Goal: Information Seeking & Learning: Check status

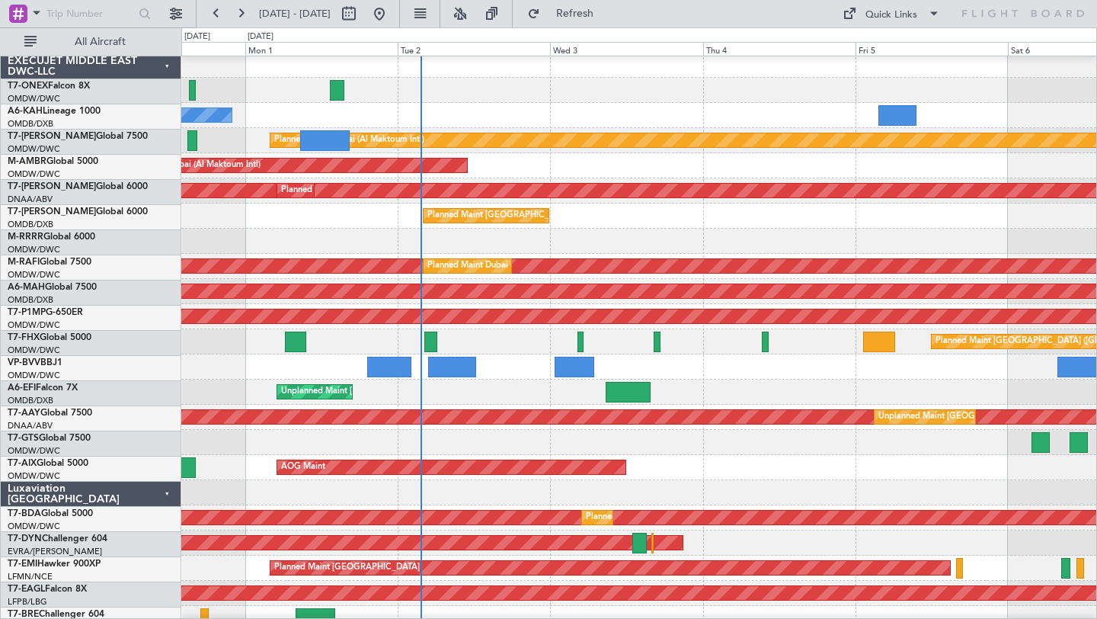
scroll to position [8, 0]
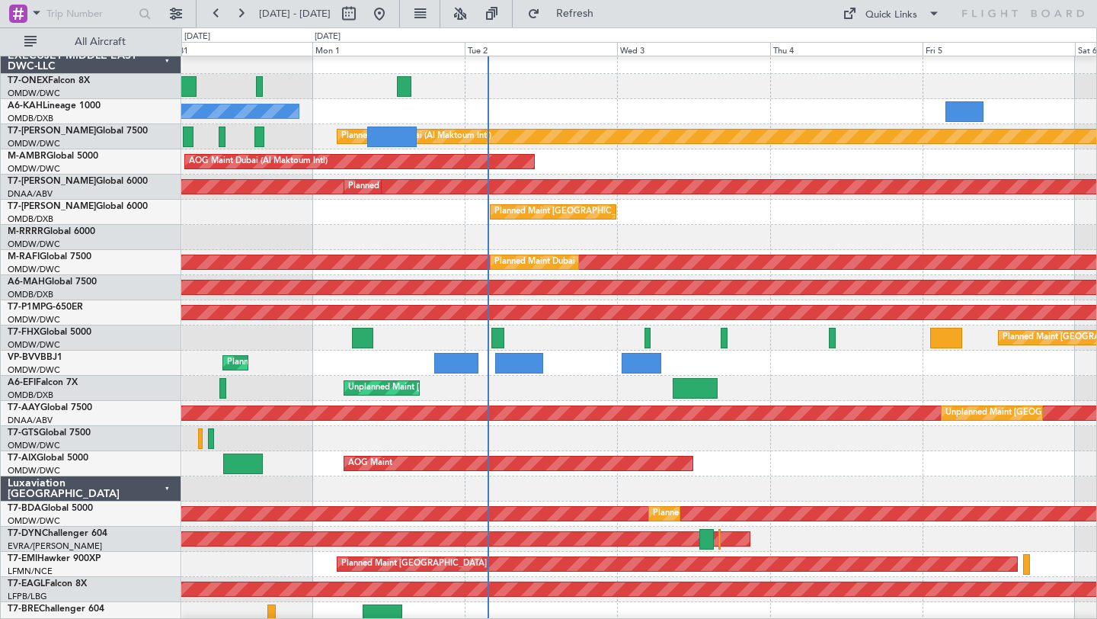
click at [699, 229] on div at bounding box center [638, 237] width 915 height 25
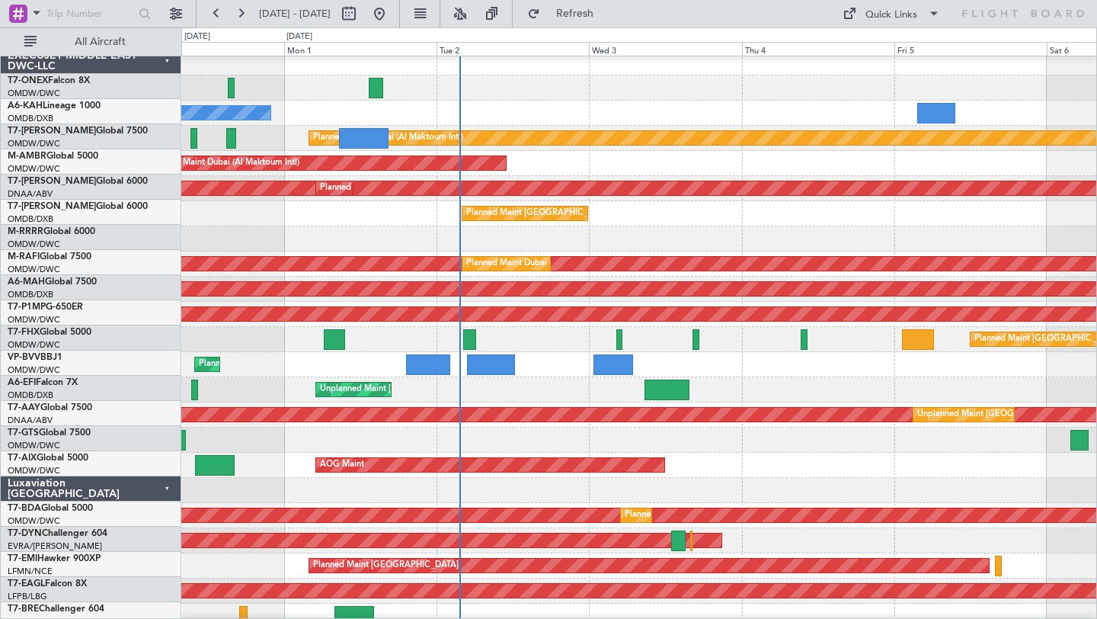
scroll to position [6, 0]
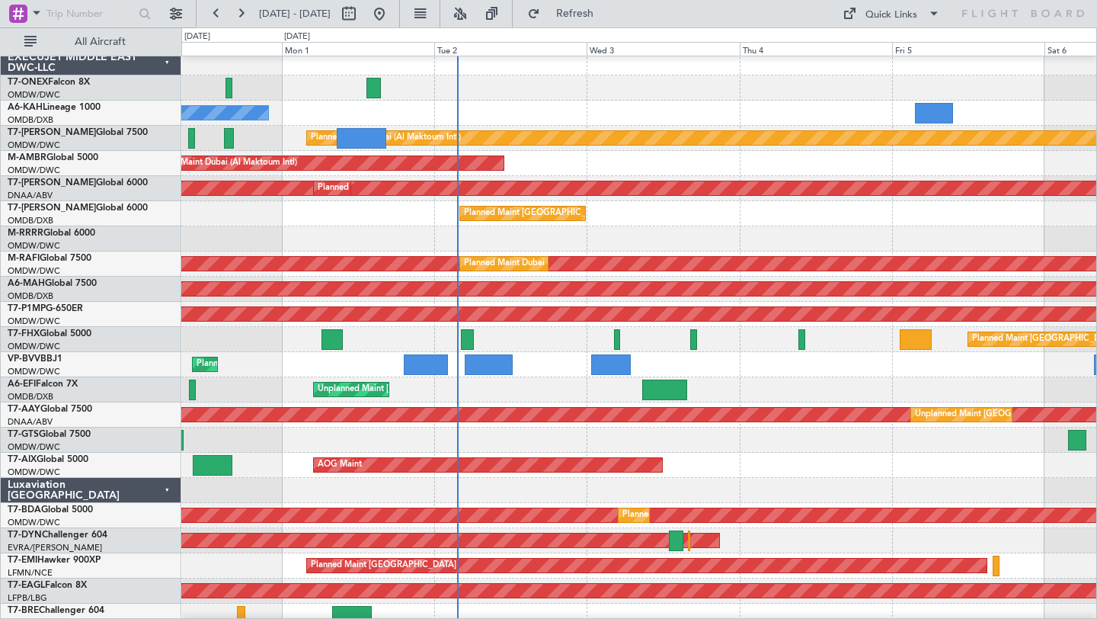
click at [731, 161] on div "AOG Maint Dubai (Al Maktoum Intl)" at bounding box center [638, 163] width 915 height 25
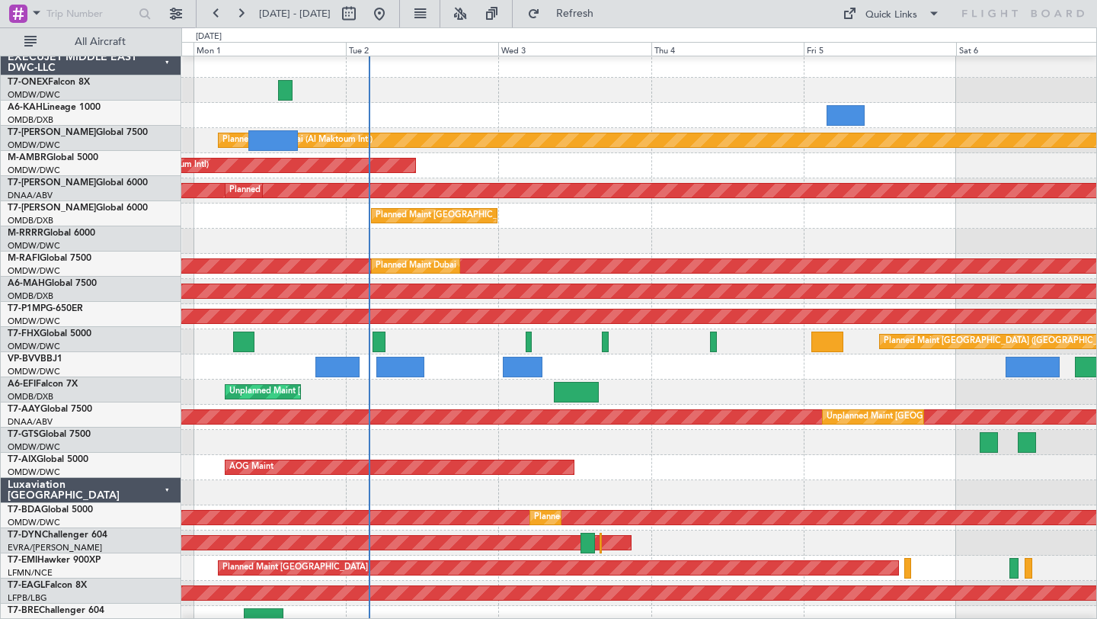
scroll to position [0, 0]
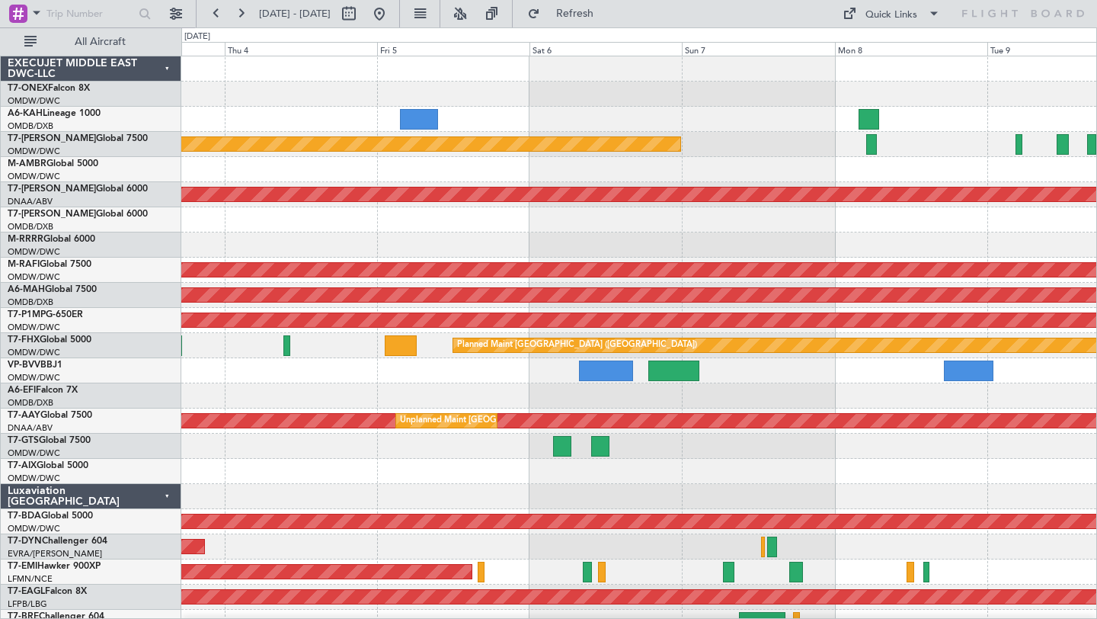
click at [296, 172] on div "AOG Maint Dubai (Al Maktoum Intl)" at bounding box center [638, 169] width 915 height 25
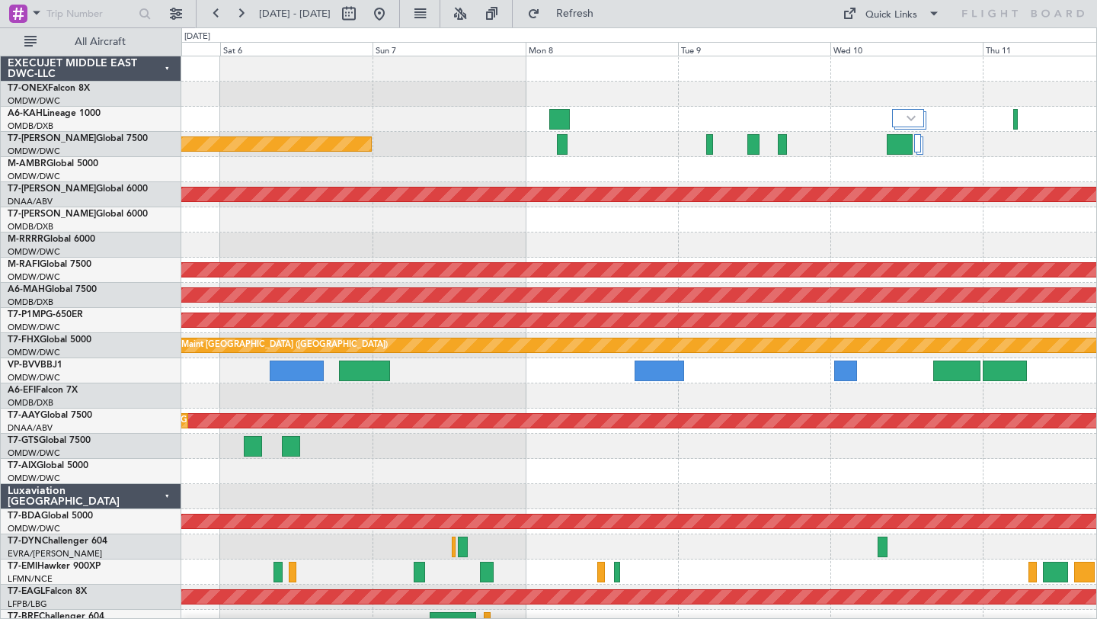
click at [651, 177] on div "Planned Maint Dubai (Al Maktoum Intl) Unplanned Maint [GEOGRAPHIC_DATA] (Al Mak…" at bounding box center [638, 533] width 915 height 955
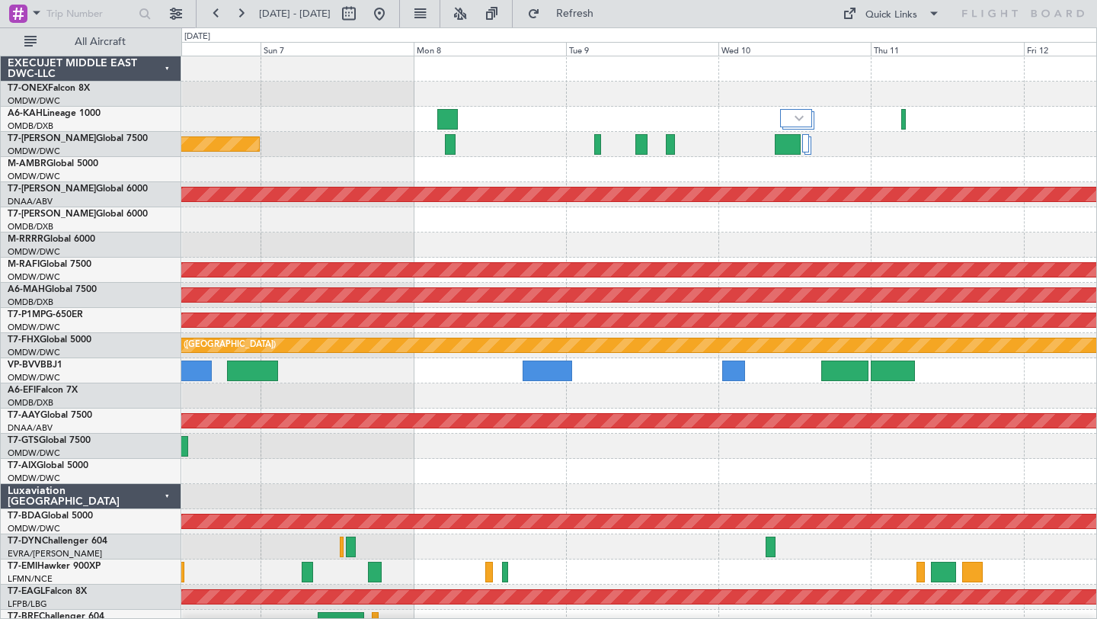
click at [782, 233] on div "Planned Maint Dubai (Al Maktoum Intl) Unplanned Maint [GEOGRAPHIC_DATA] (Al Mak…" at bounding box center [638, 533] width 915 height 955
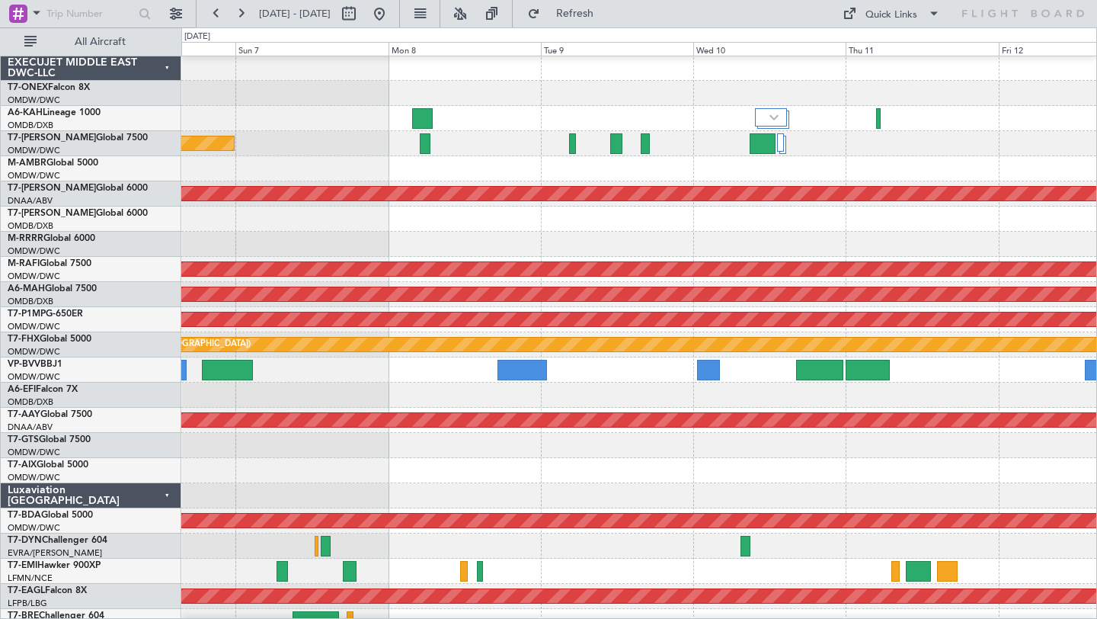
scroll to position [2, 0]
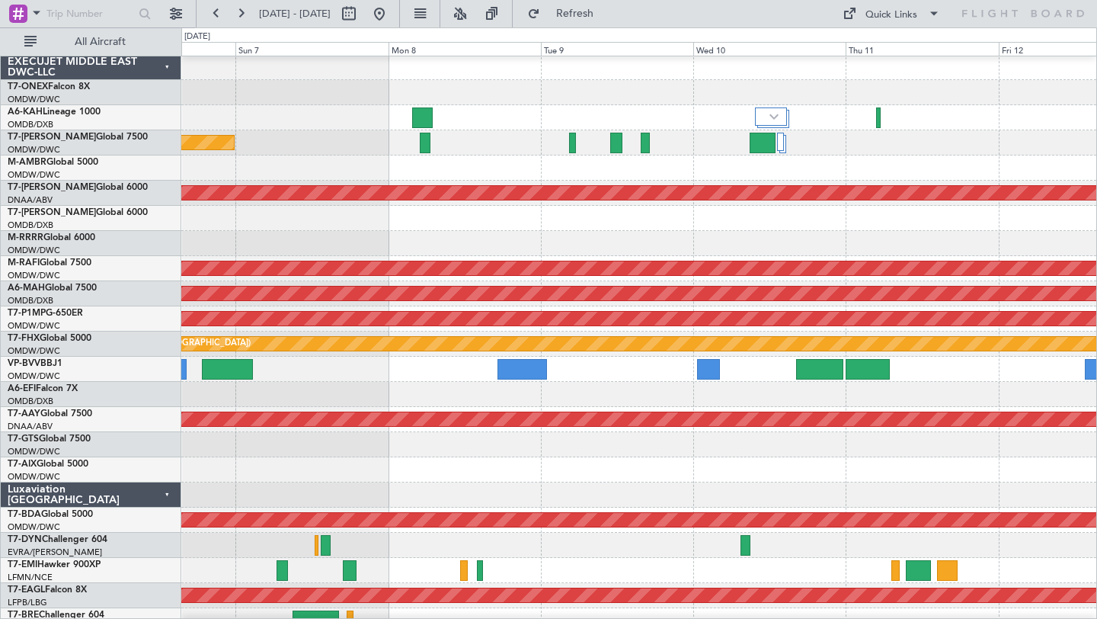
click at [757, 232] on div at bounding box center [638, 243] width 915 height 25
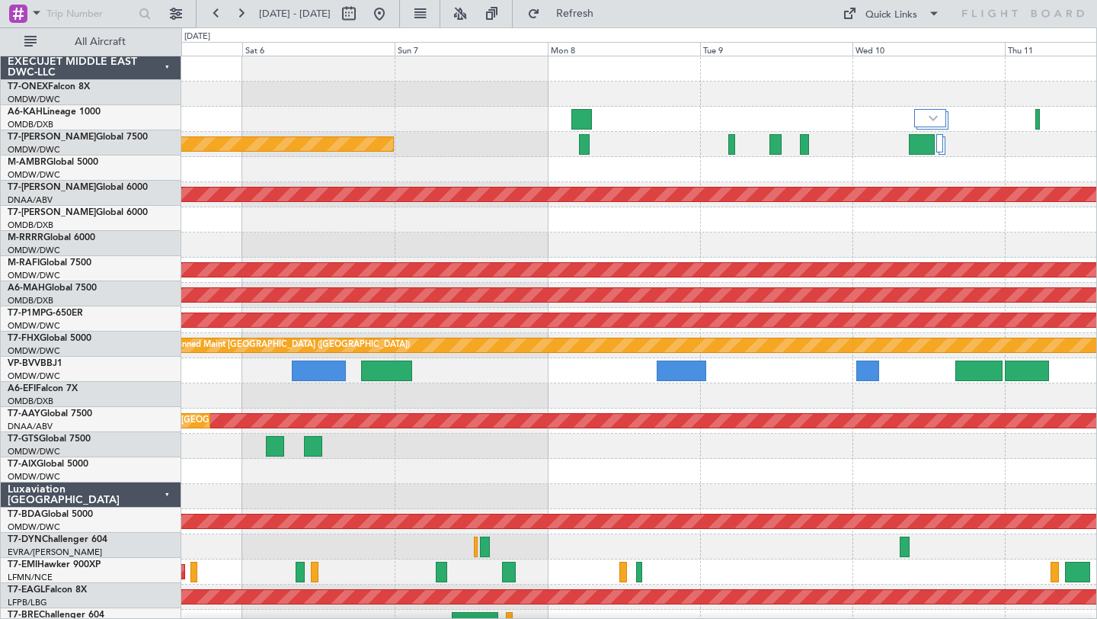
scroll to position [0, 0]
click at [739, 225] on div at bounding box center [638, 219] width 915 height 25
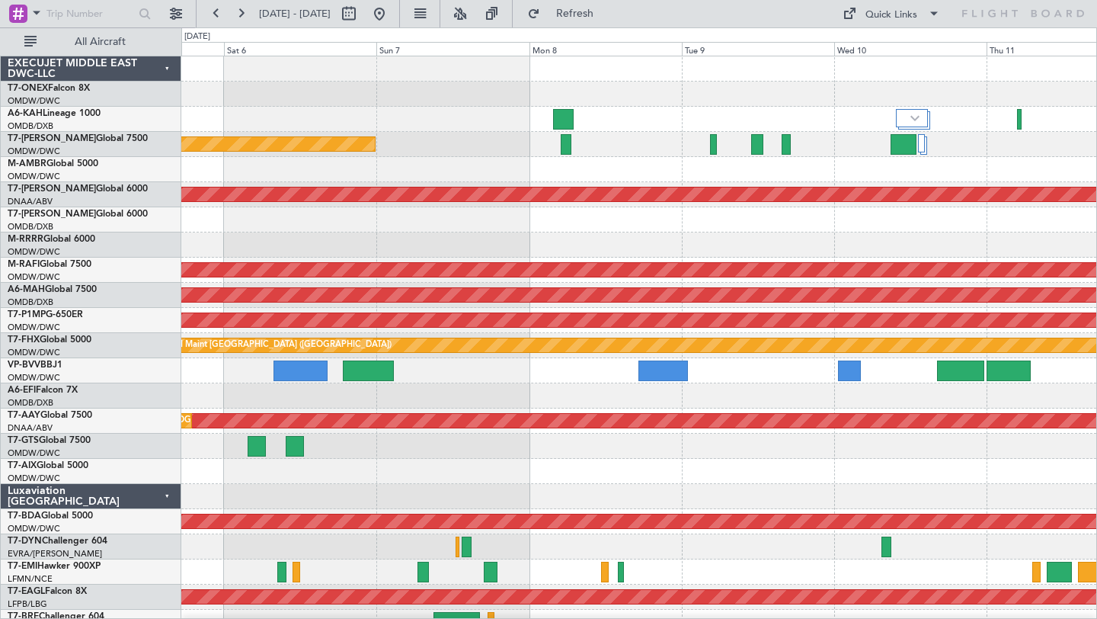
click at [906, 245] on div at bounding box center [638, 244] width 915 height 25
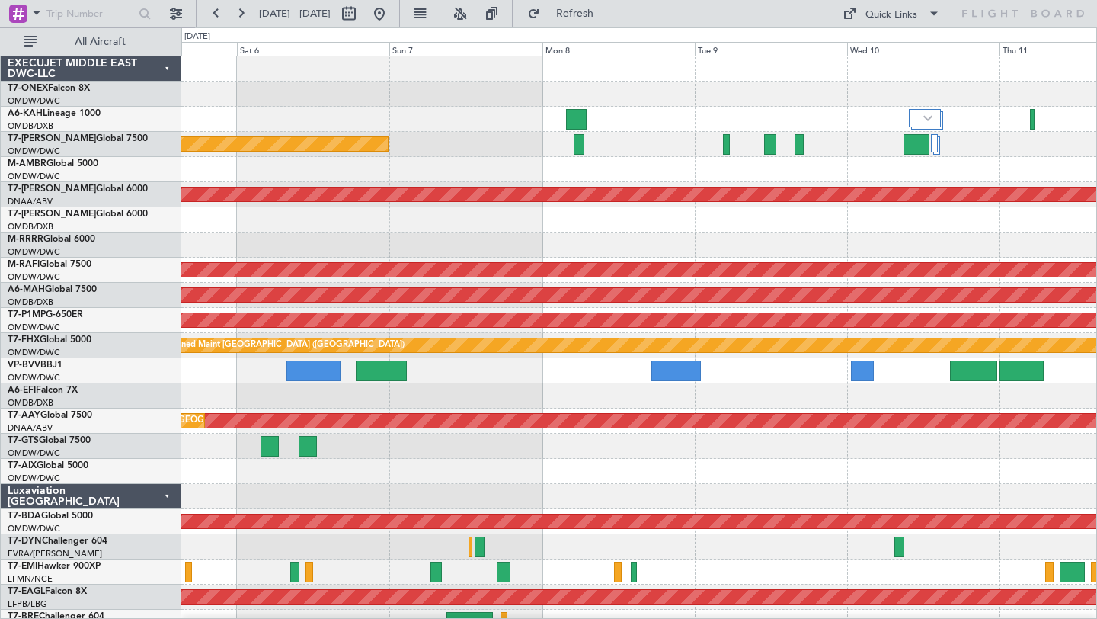
click at [1025, 164] on div "Planned Maint Dubai (Al Maktoum Intl) Unplanned Maint [GEOGRAPHIC_DATA] (Al Mak…" at bounding box center [638, 533] width 915 height 955
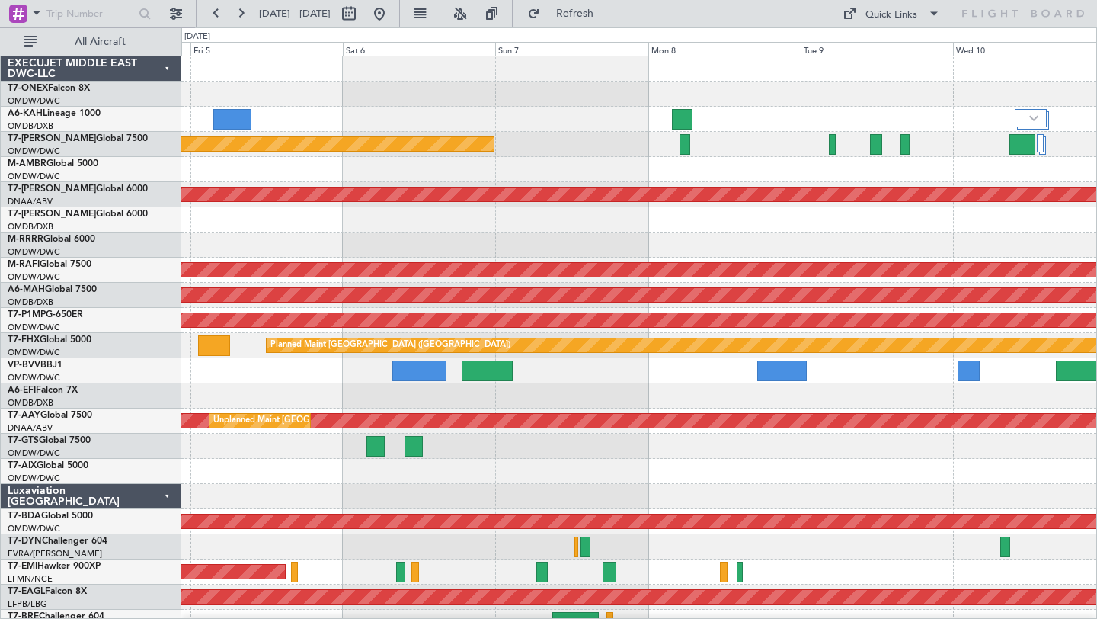
scroll to position [1, 0]
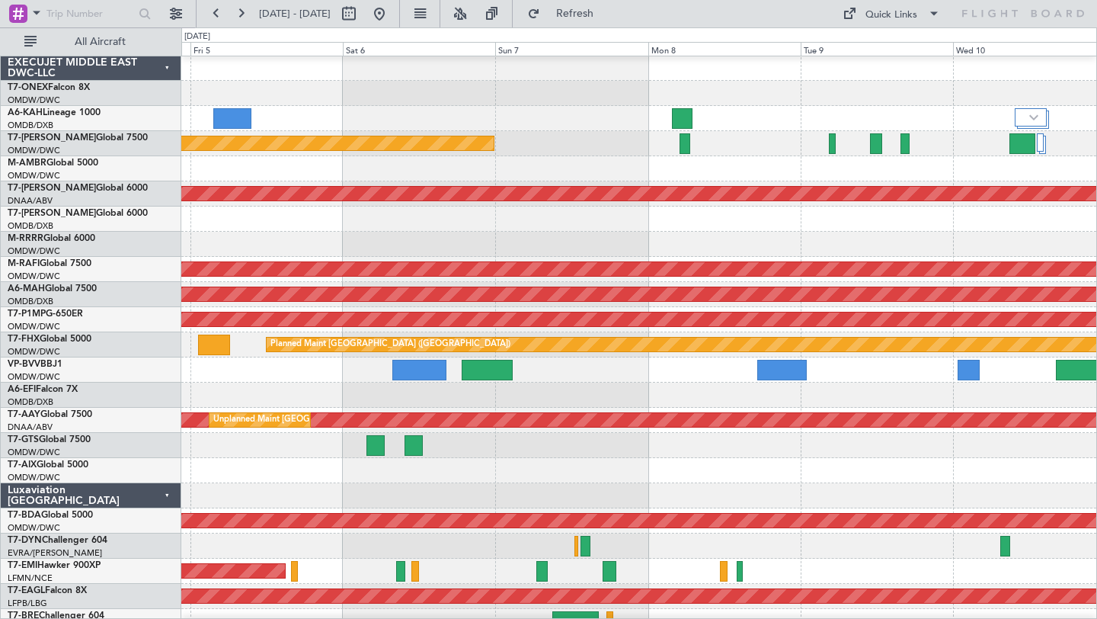
click at [772, 233] on div at bounding box center [638, 244] width 915 height 25
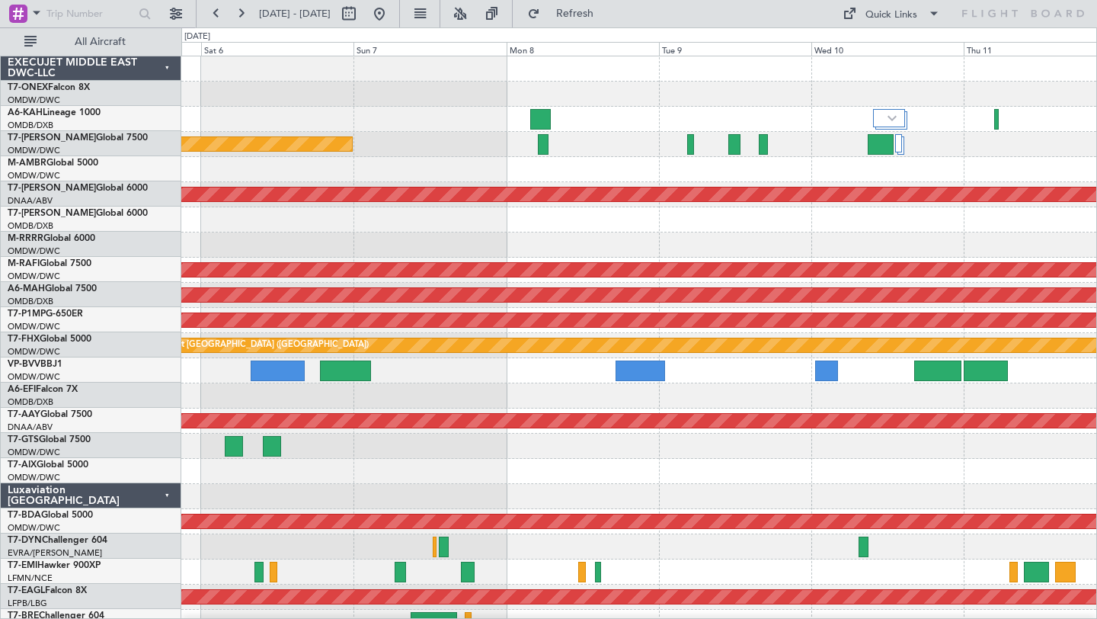
scroll to position [0, 0]
click at [675, 161] on div at bounding box center [638, 169] width 915 height 25
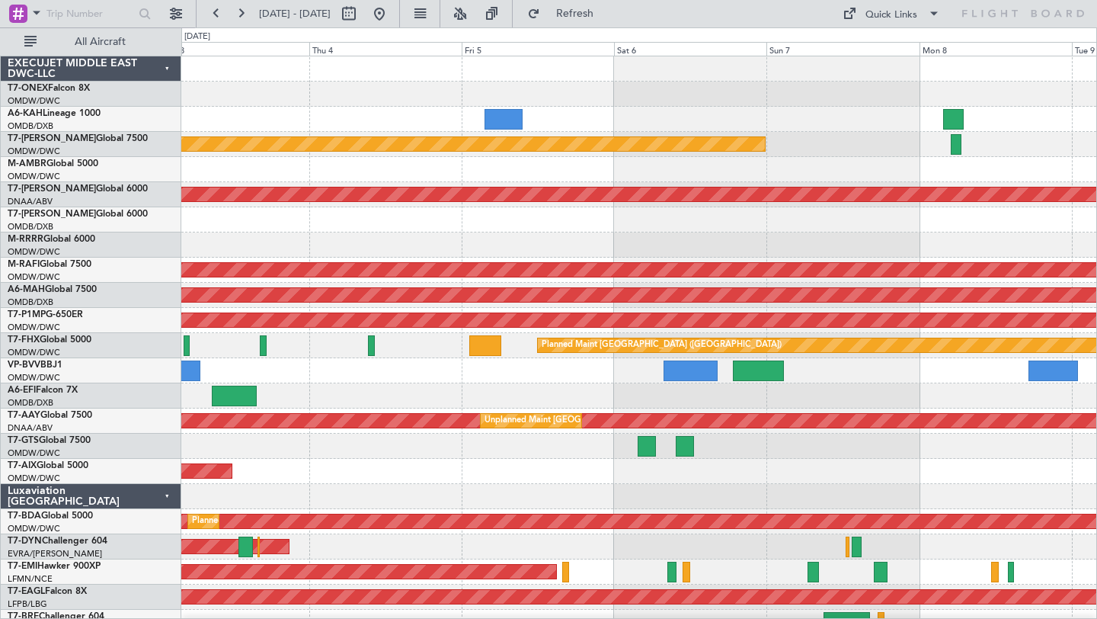
click at [997, 243] on div at bounding box center [638, 244] width 915 height 25
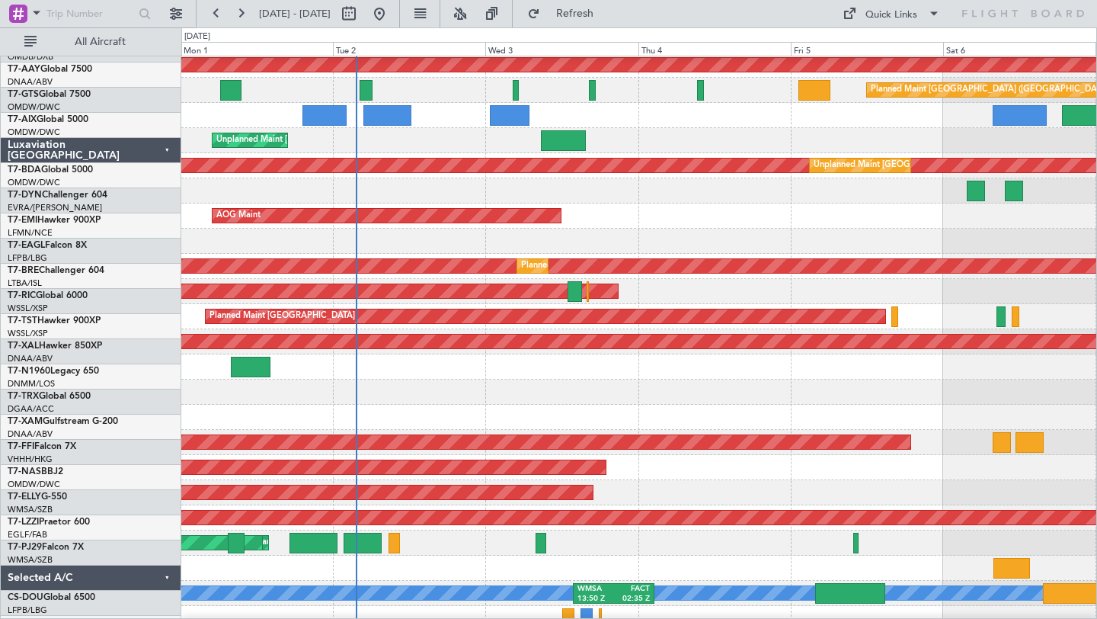
scroll to position [392, 0]
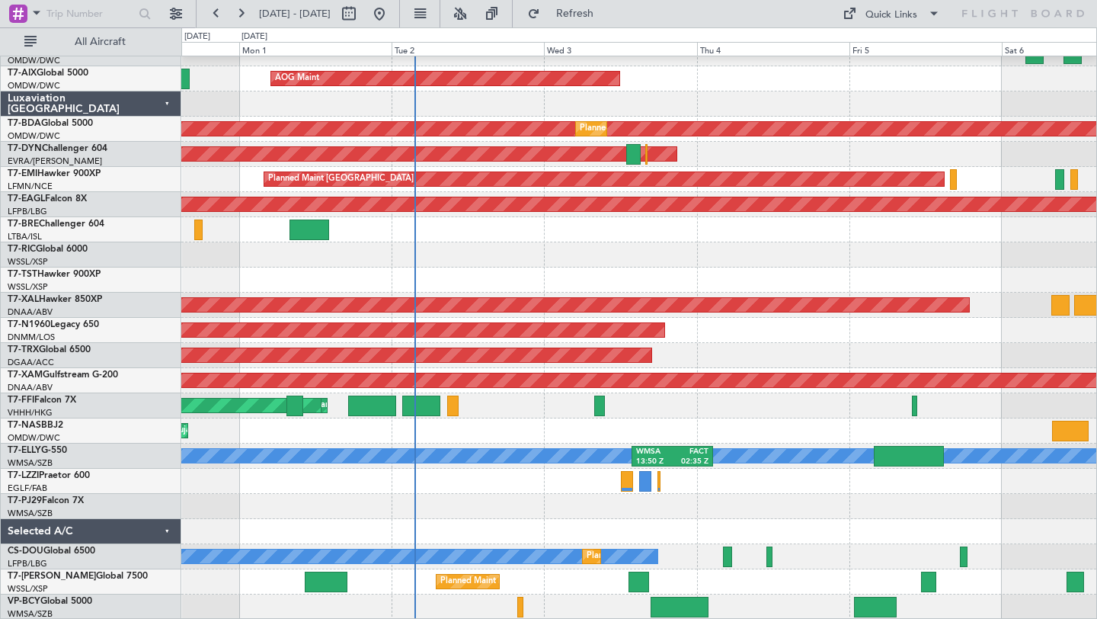
click at [486, 515] on div at bounding box center [638, 506] width 915 height 25
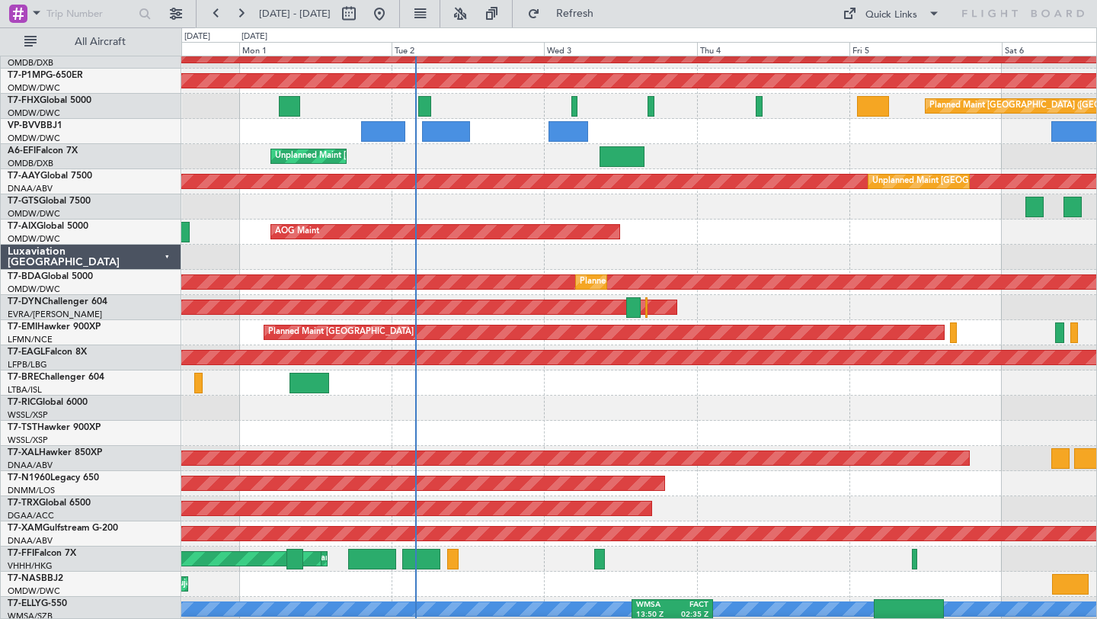
scroll to position [0, 0]
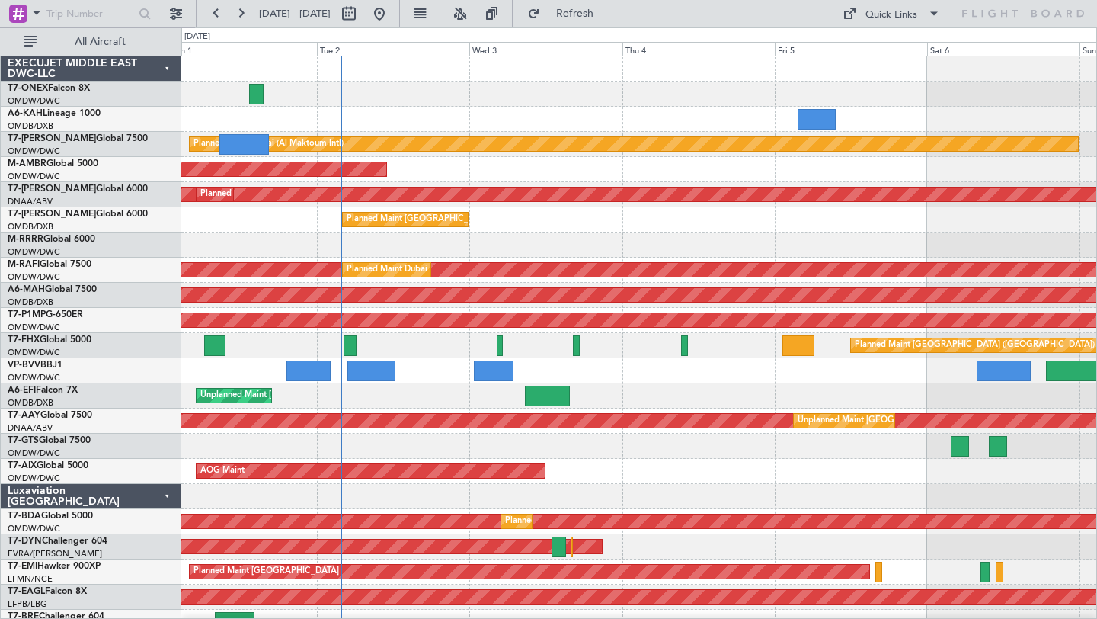
click at [529, 245] on div at bounding box center [638, 244] width 915 height 25
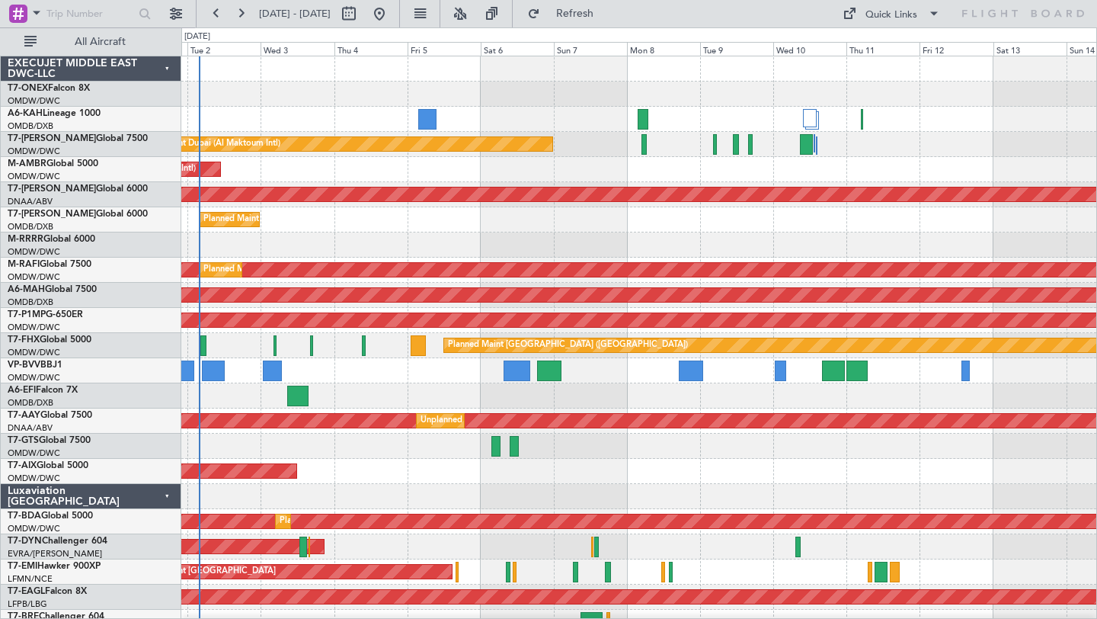
click at [639, 251] on div at bounding box center [638, 244] width 915 height 25
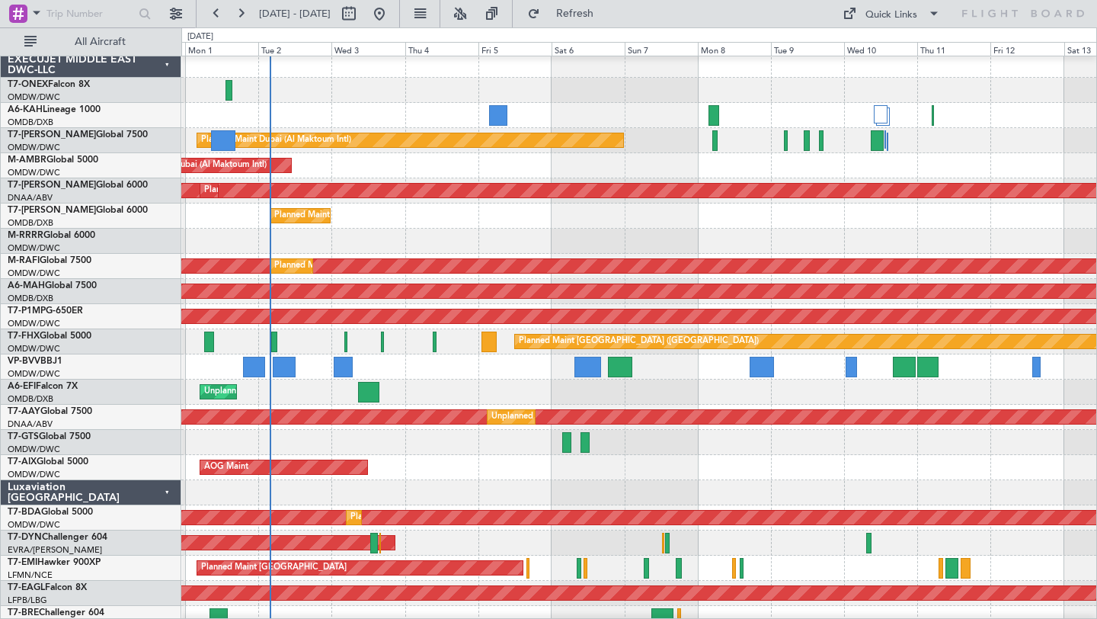
click at [593, 243] on div at bounding box center [638, 241] width 915 height 25
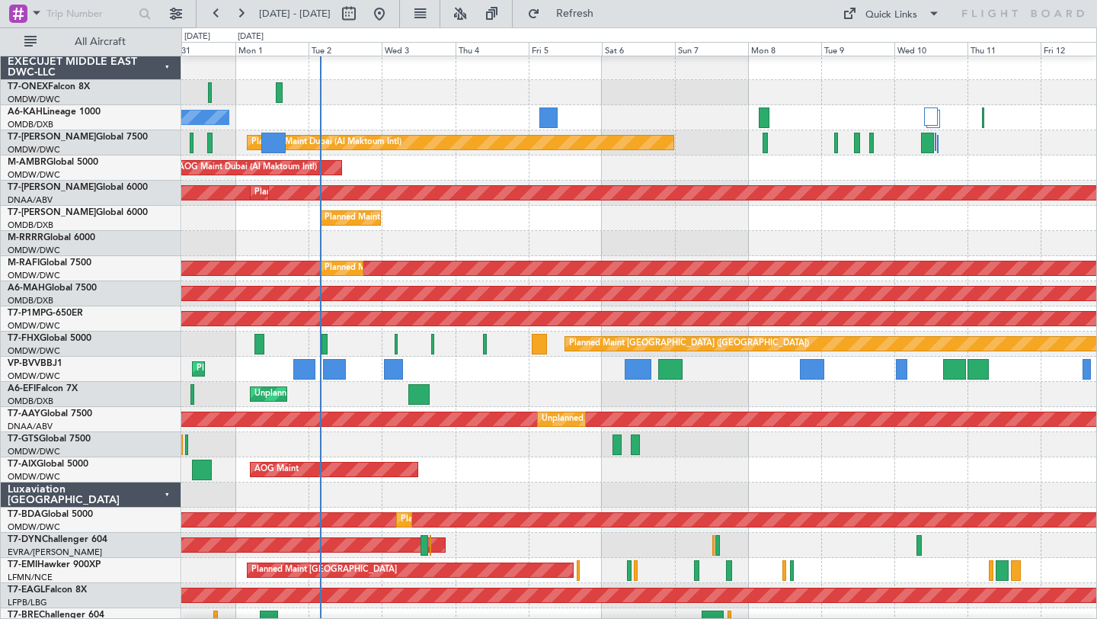
click at [542, 224] on div "Planned Maint [GEOGRAPHIC_DATA] ([GEOGRAPHIC_DATA] Intl) Planned Maint [GEOGRAP…" at bounding box center [638, 218] width 915 height 25
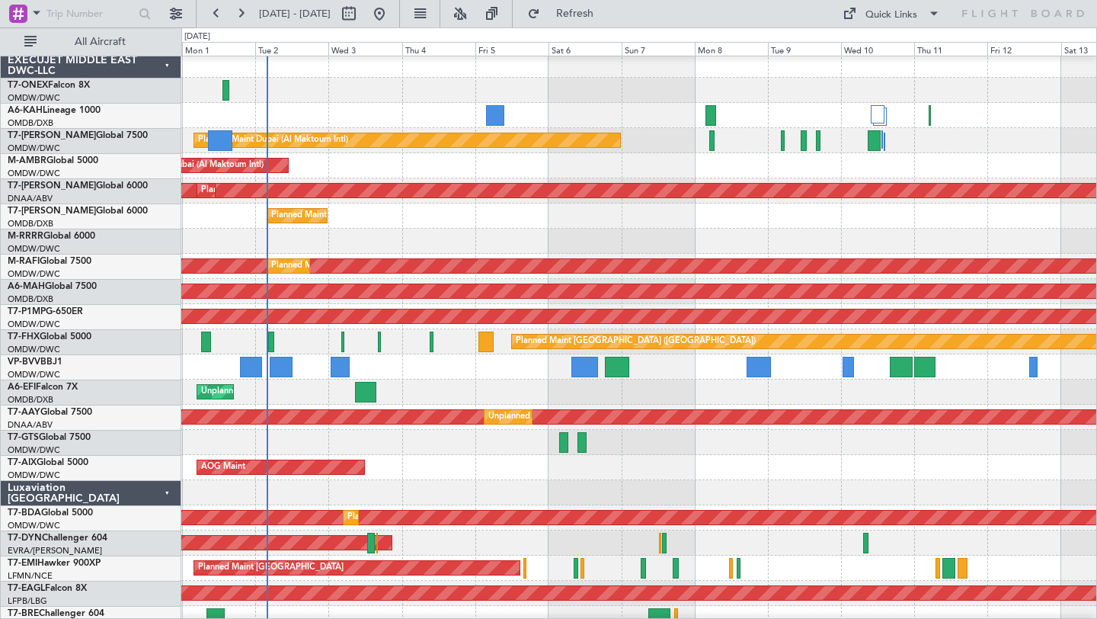
scroll to position [4, 0]
click at [956, 227] on div "Planned Maint [GEOGRAPHIC_DATA] ([GEOGRAPHIC_DATA] Intl) Planned Maint [GEOGRAP…" at bounding box center [638, 215] width 915 height 25
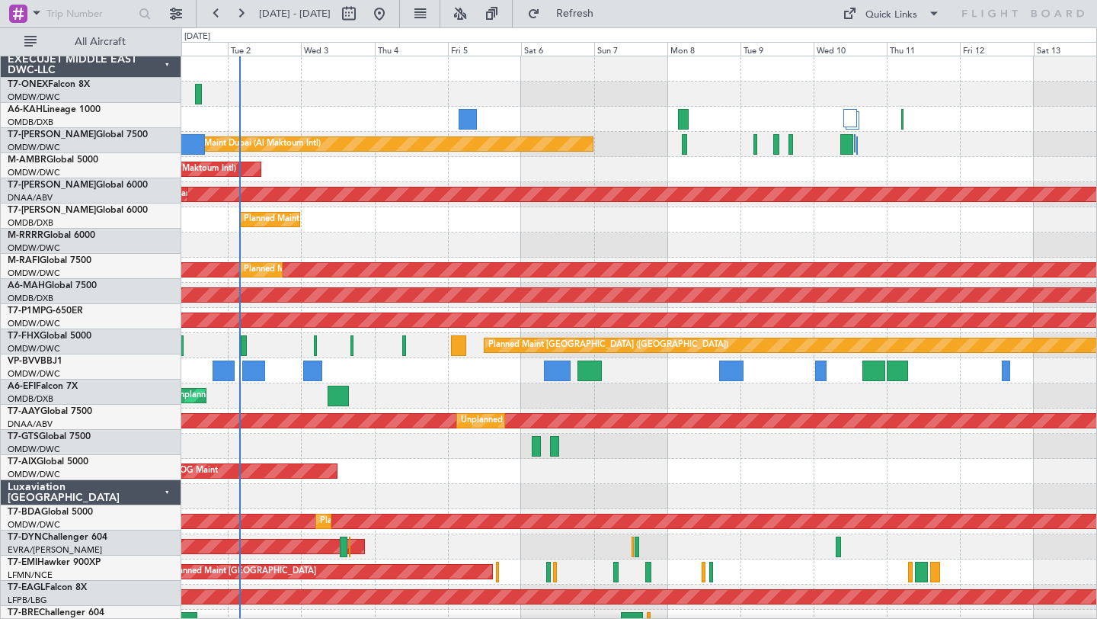
scroll to position [0, 0]
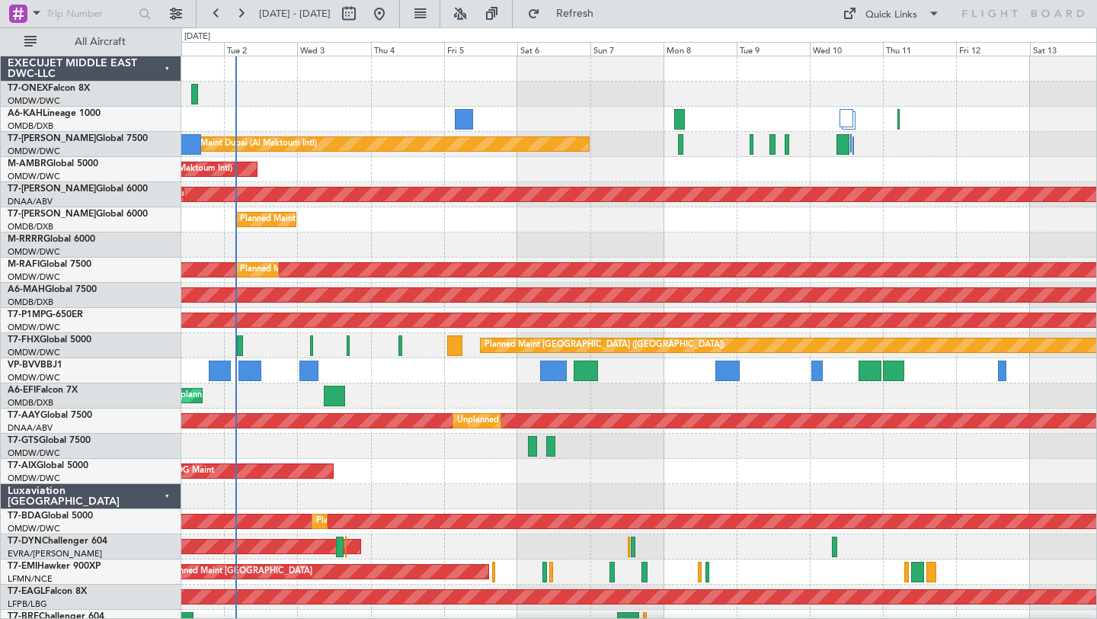
click at [925, 222] on div "Planned Maint [GEOGRAPHIC_DATA] ([GEOGRAPHIC_DATA] Intl) Planned Maint [GEOGRAP…" at bounding box center [638, 219] width 915 height 25
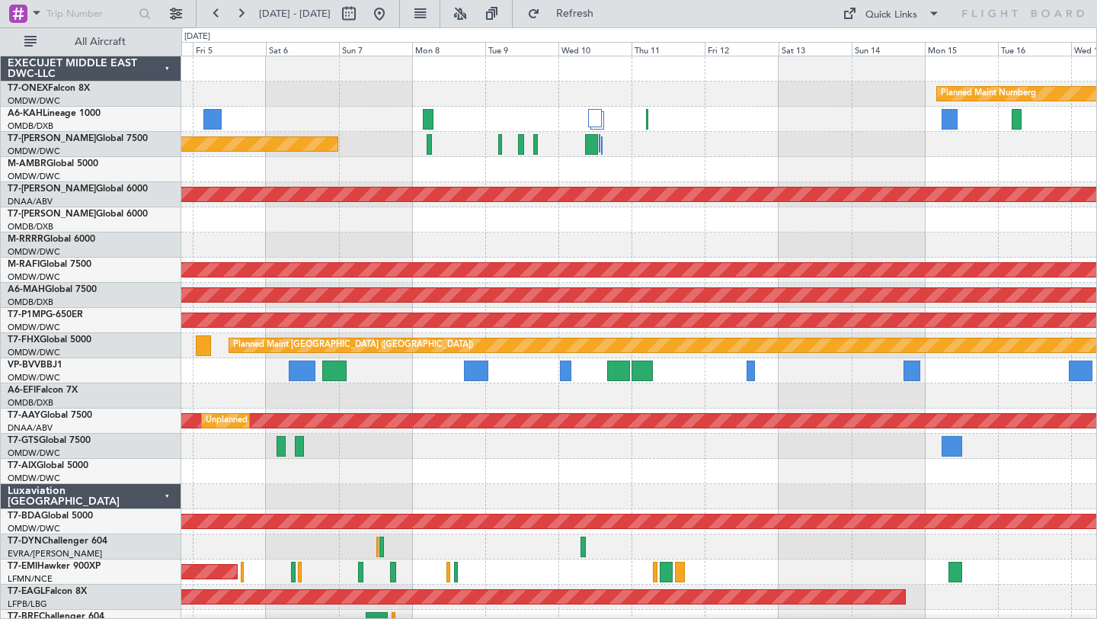
click at [714, 184] on div "Planned Maint Nurnberg Planned Maint [GEOGRAPHIC_DATA] (Al Maktoum Intl) AOG Ma…" at bounding box center [638, 533] width 915 height 955
click at [603, 149] on div "Planned Maint Dubai (Al Maktoum Intl)" at bounding box center [638, 144] width 915 height 25
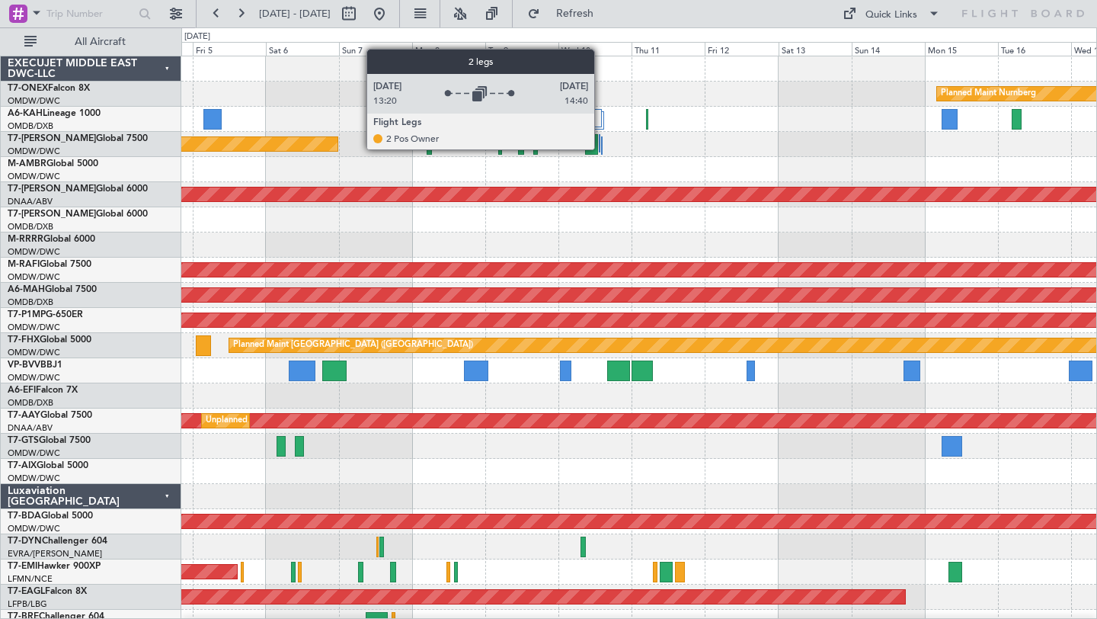
click at [601, 149] on div at bounding box center [602, 145] width 2 height 18
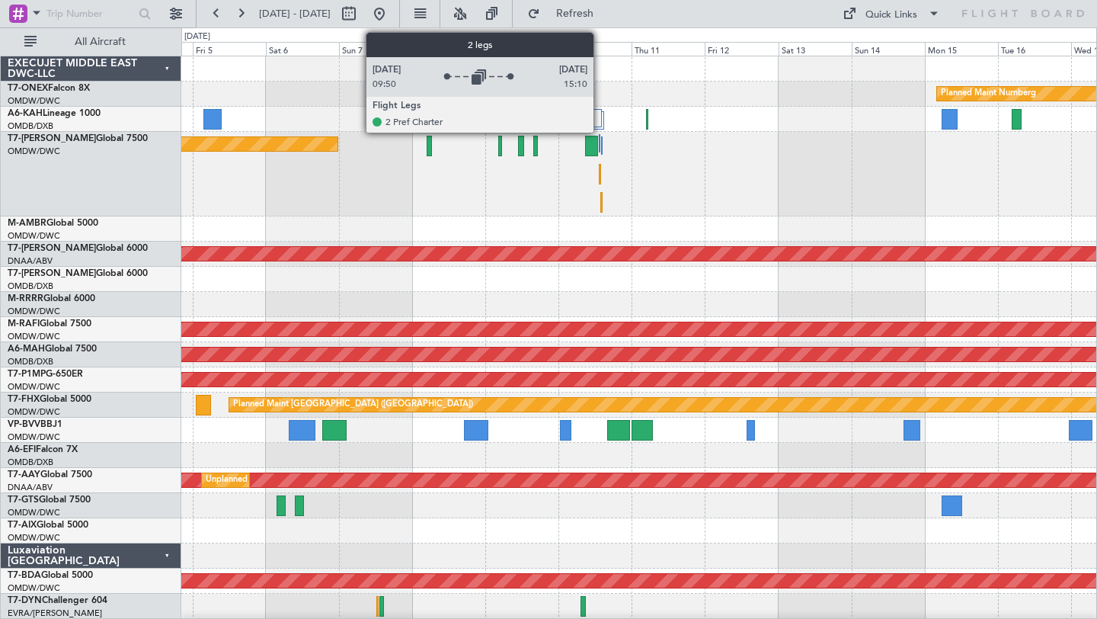
click at [600, 114] on div at bounding box center [595, 118] width 14 height 18
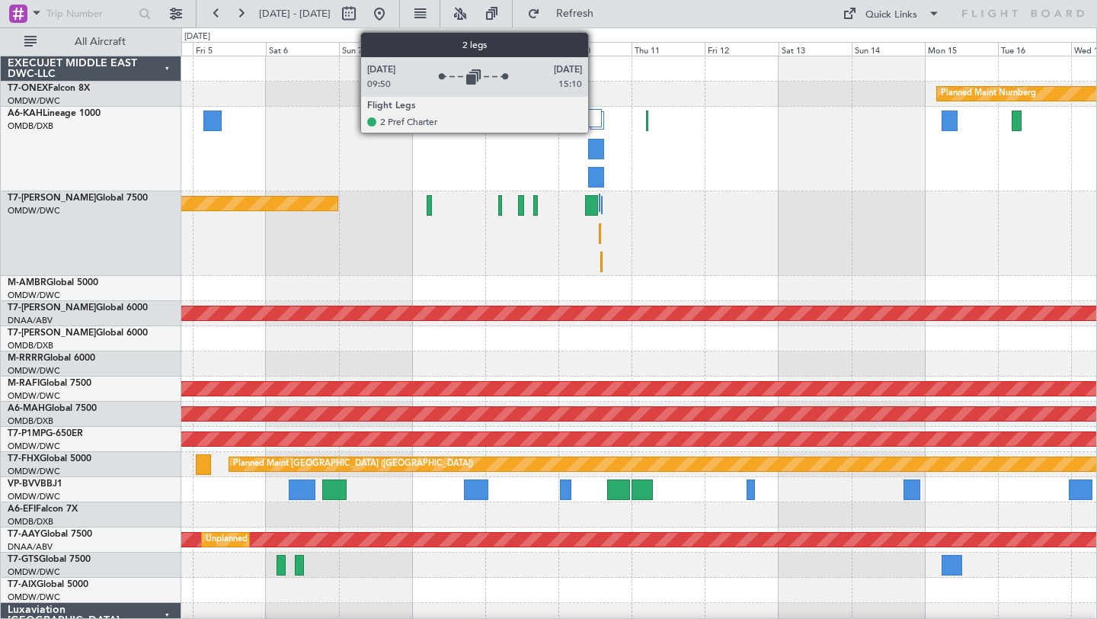
click at [595, 117] on div at bounding box center [595, 118] width 14 height 18
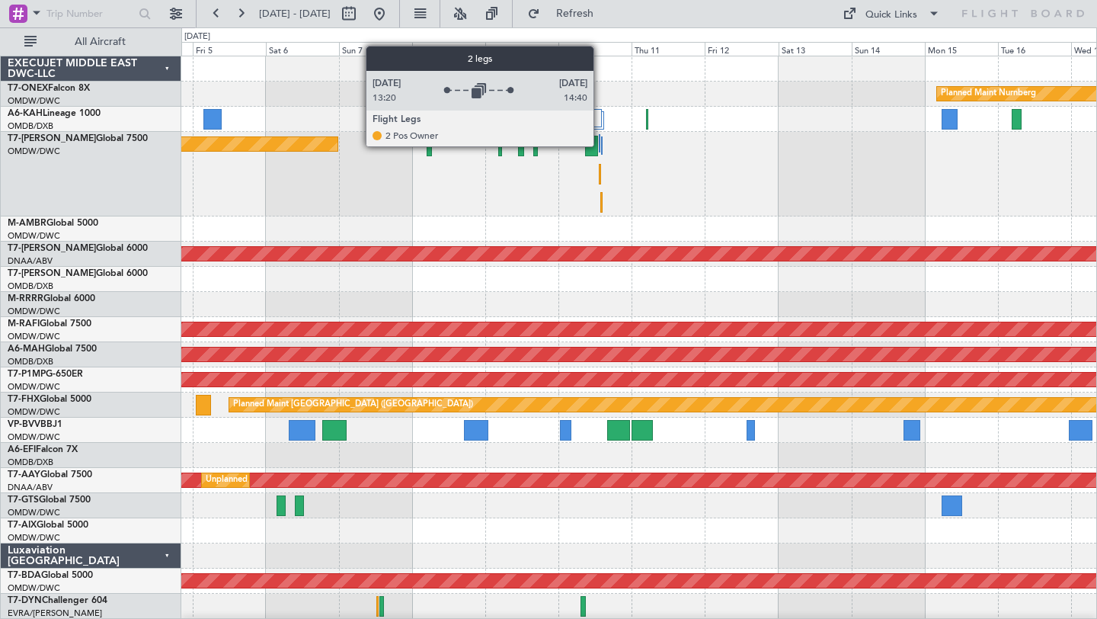
click at [601, 145] on div at bounding box center [602, 145] width 2 height 18
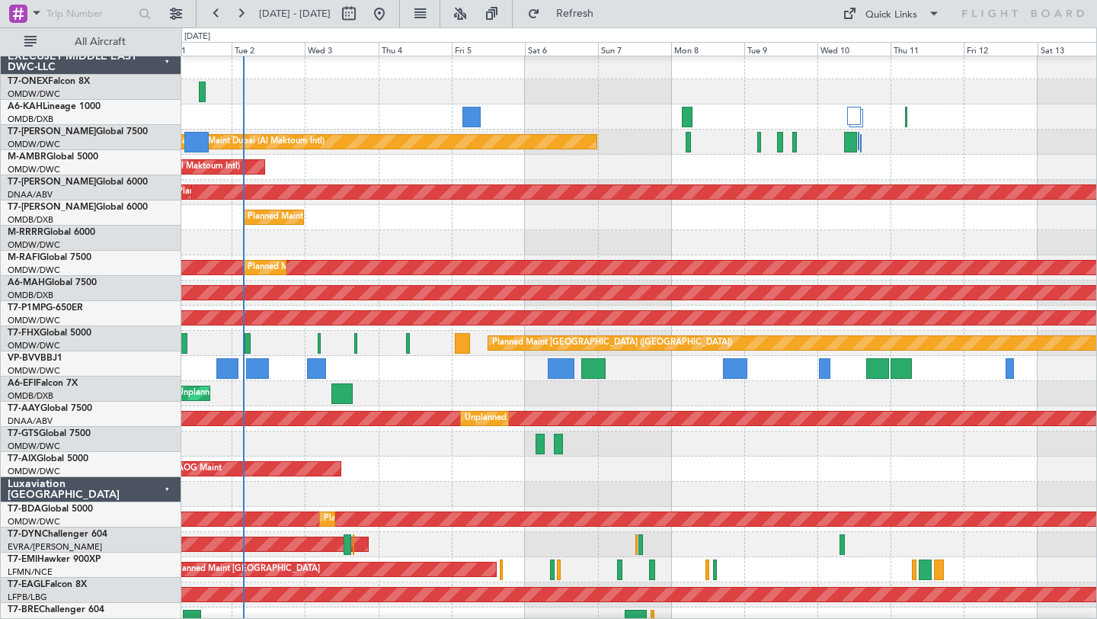
click at [727, 164] on div "AOG Maint Dubai (Al Maktoum Intl)" at bounding box center [638, 167] width 915 height 25
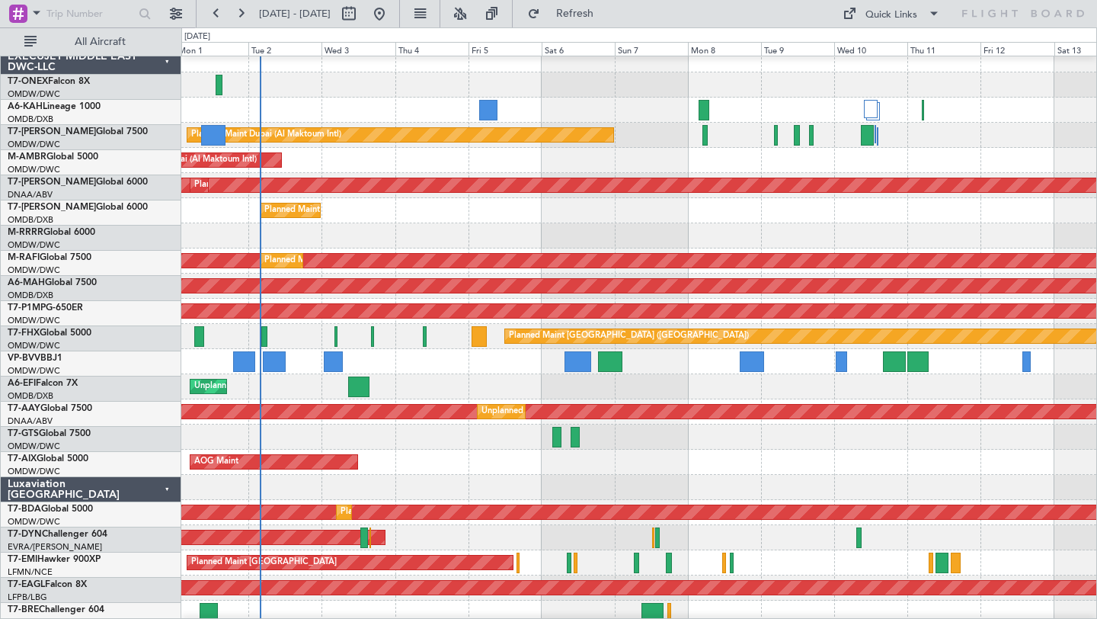
scroll to position [9, 0]
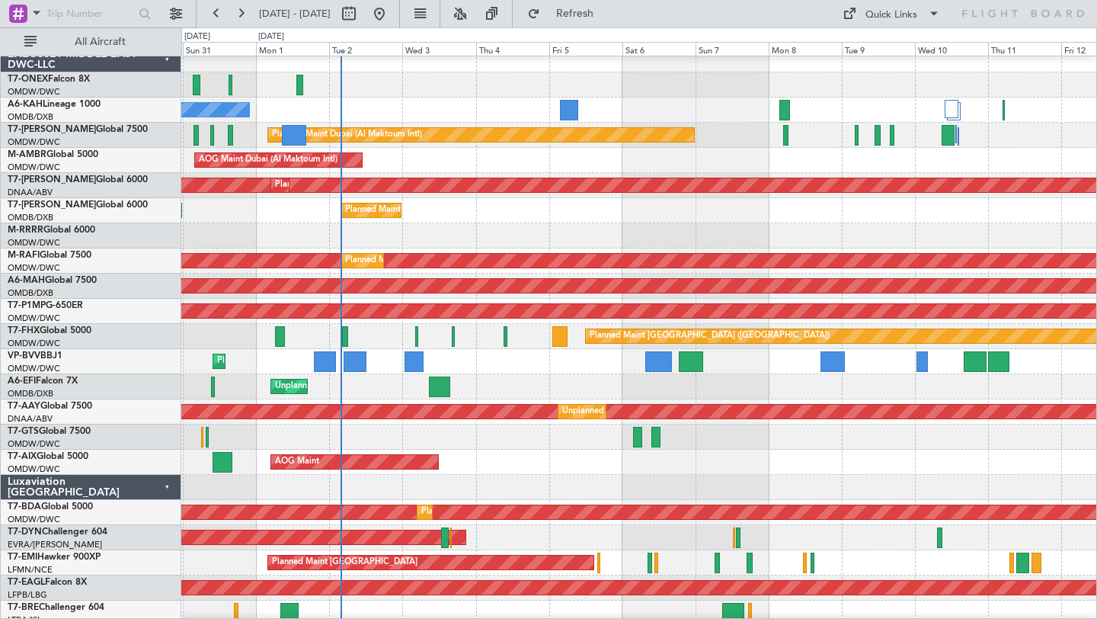
click at [536, 219] on div "Planned Maint [GEOGRAPHIC_DATA] ([GEOGRAPHIC_DATA] Intl) Planned Maint [GEOGRAP…" at bounding box center [638, 210] width 915 height 25
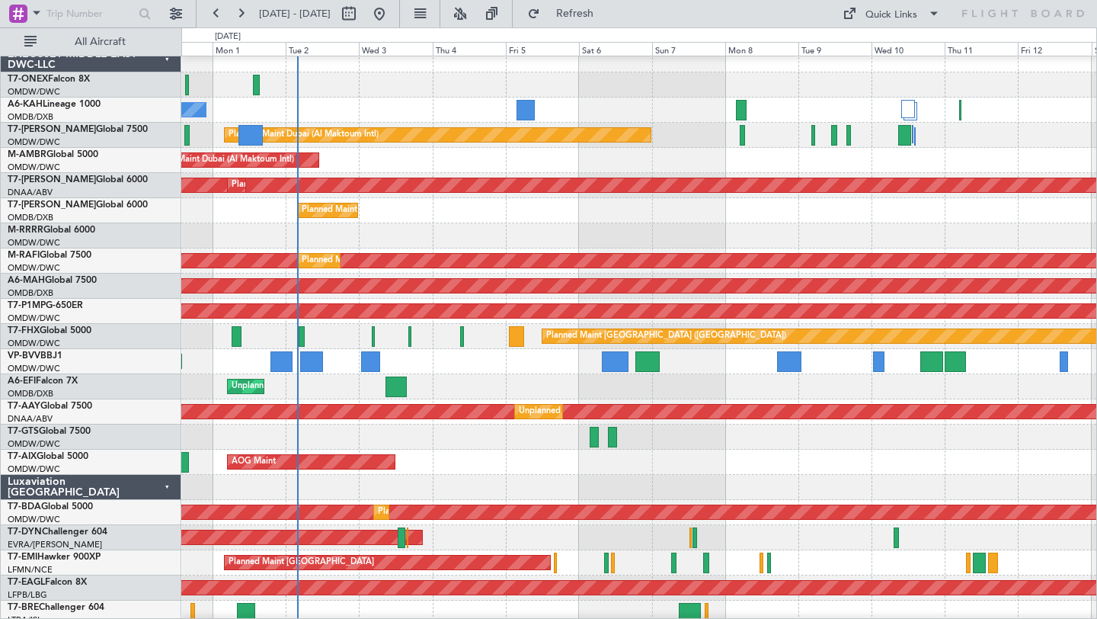
click at [928, 211] on div "Planned Maint [GEOGRAPHIC_DATA] ([GEOGRAPHIC_DATA] Intl) Planned Maint [GEOGRAP…" at bounding box center [638, 210] width 915 height 25
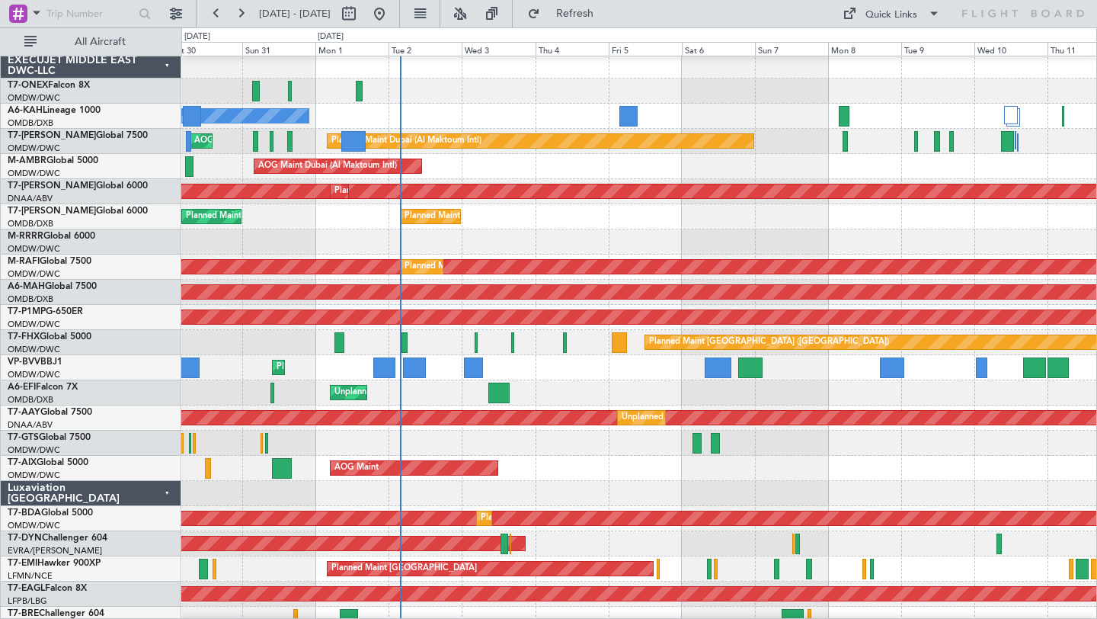
click at [561, 232] on div "Planned Maint Dubai (Al Maktoum Intl)" at bounding box center [638, 241] width 915 height 25
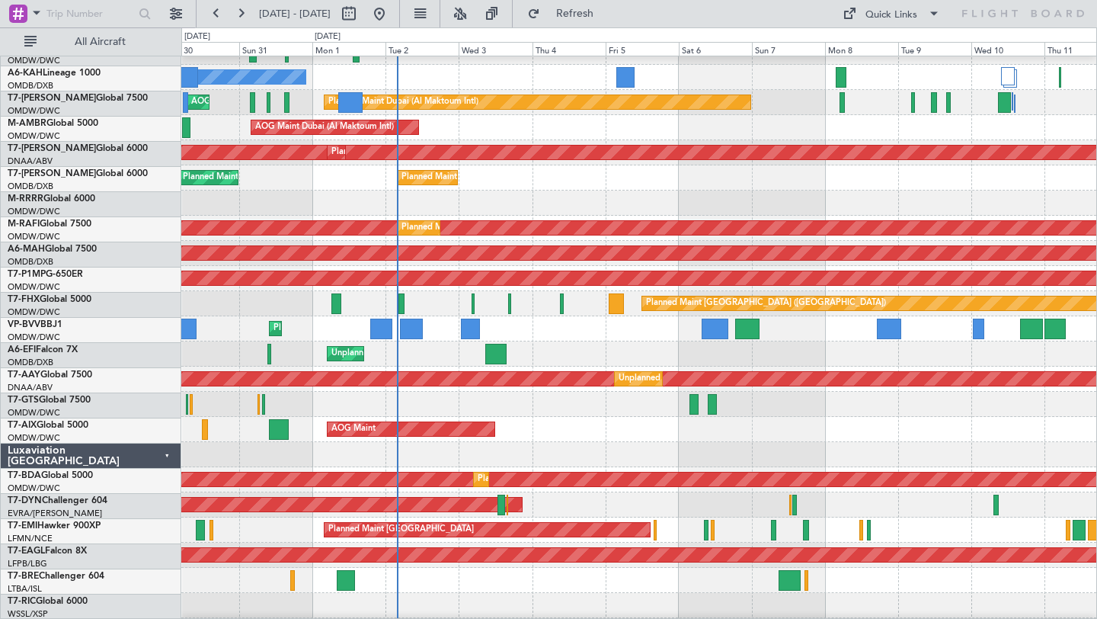
scroll to position [42, 0]
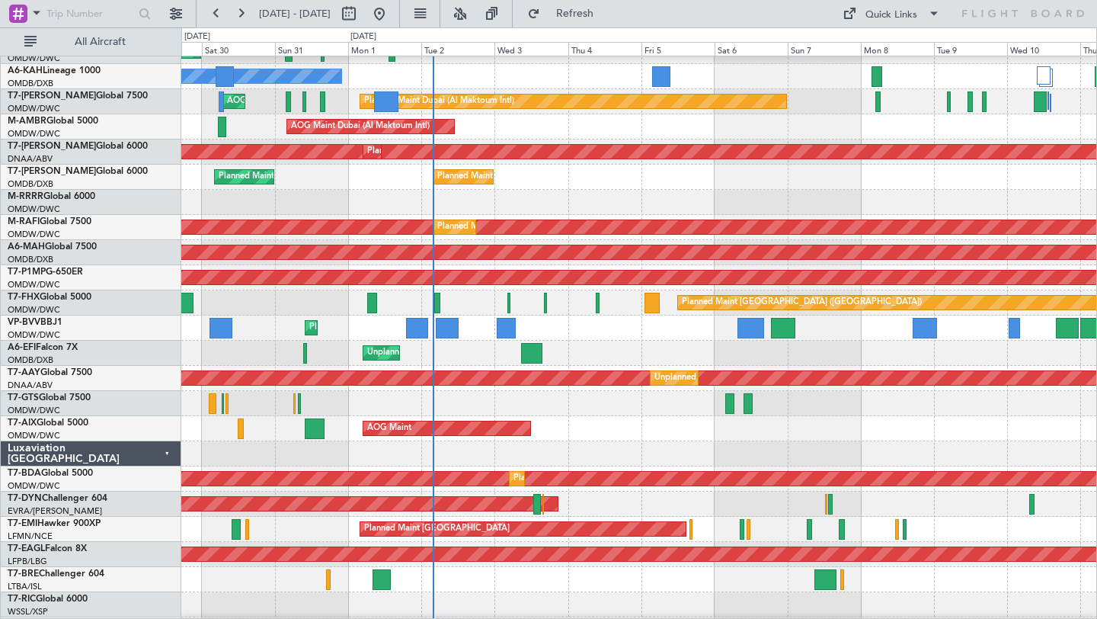
click at [593, 357] on div "Unplanned Maint [GEOGRAPHIC_DATA] ([GEOGRAPHIC_DATA]) Planned Maint [GEOGRAPHIC…" at bounding box center [638, 353] width 915 height 25
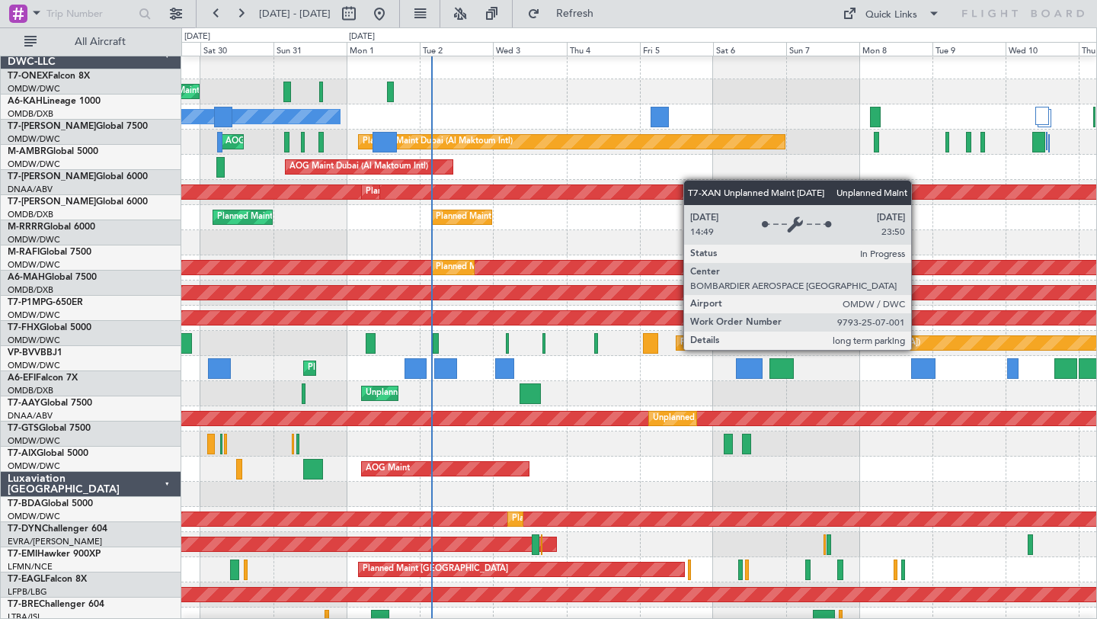
scroll to position [0, 0]
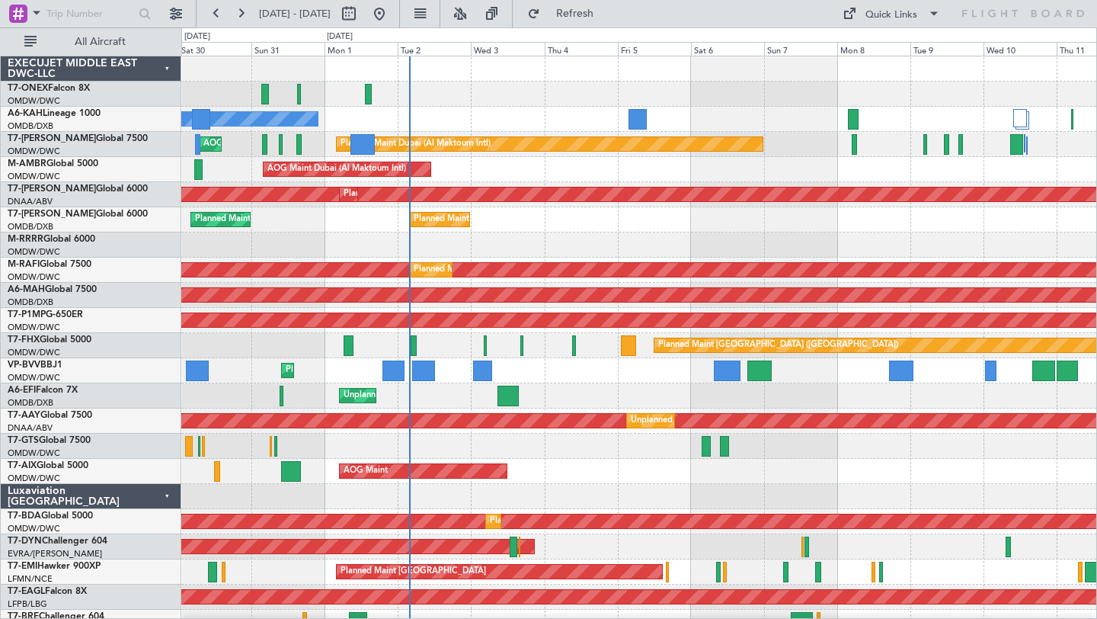
click at [1035, 170] on div "AOG Maint Dubai (Al Maktoum Intl)" at bounding box center [638, 169] width 915 height 25
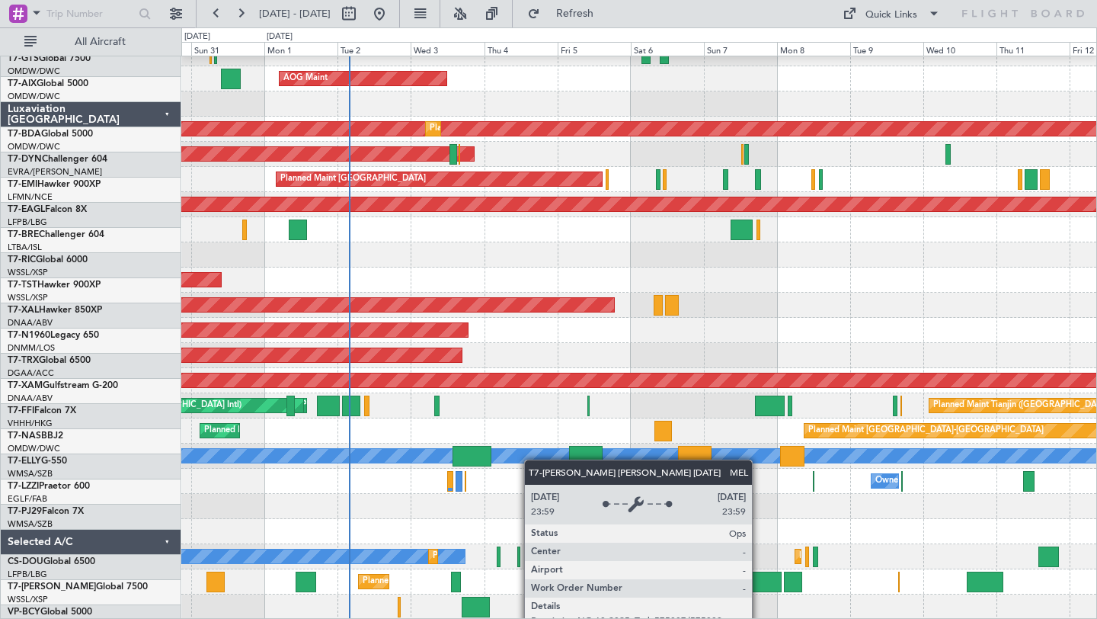
scroll to position [392, 0]
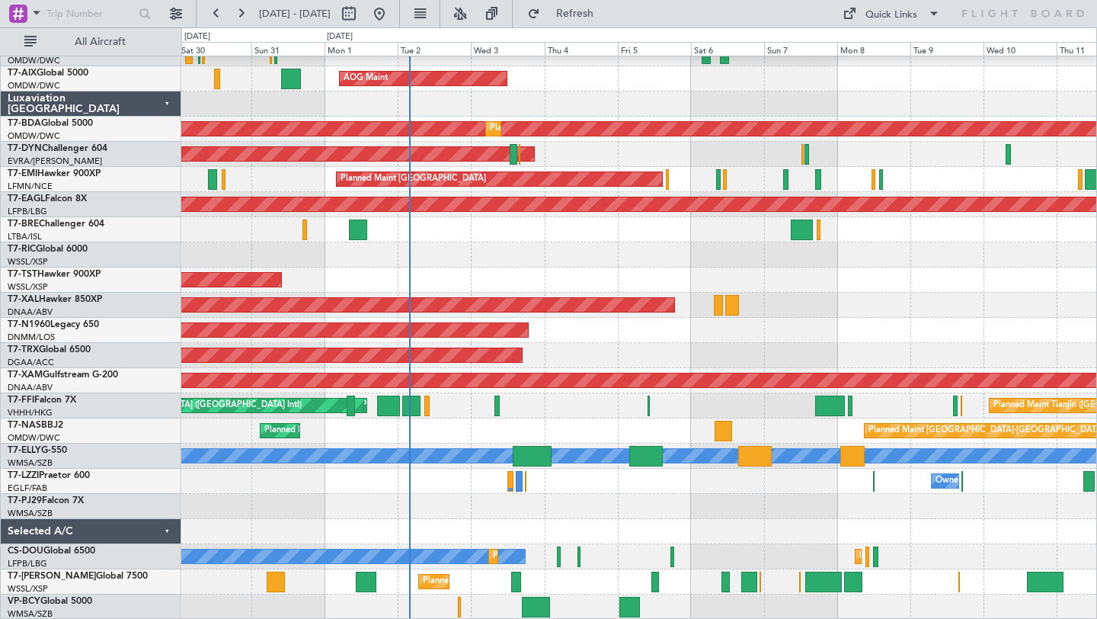
click at [569, 346] on div "Planned Maint [GEOGRAPHIC_DATA] ([GEOGRAPHIC_DATA])" at bounding box center [638, 355] width 915 height 25
click at [163, 529] on div "Selected A/C" at bounding box center [91, 531] width 181 height 25
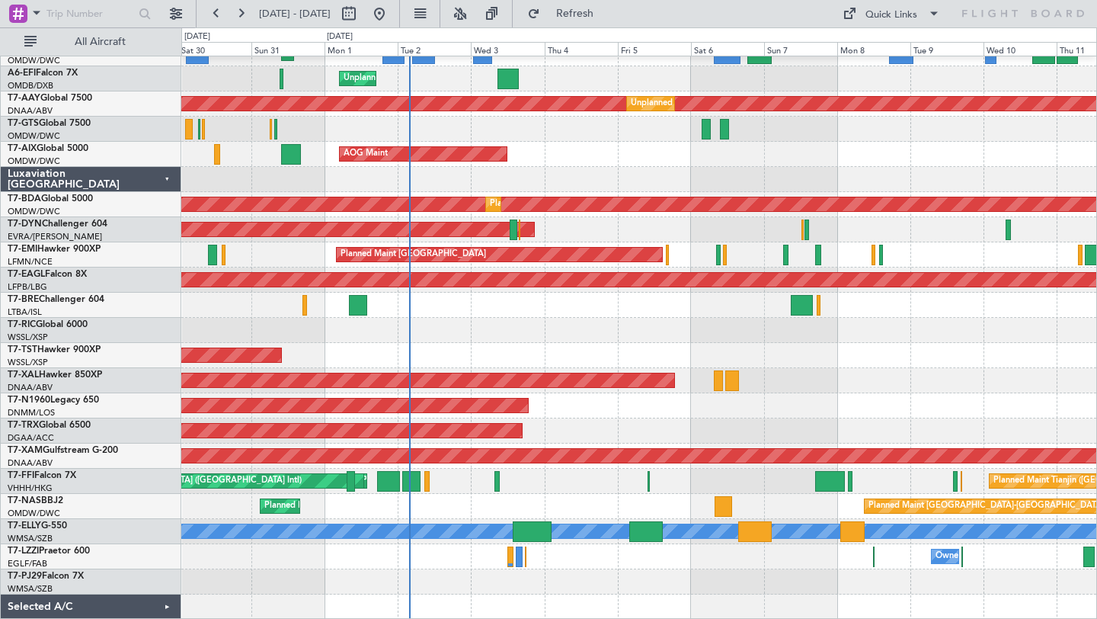
scroll to position [0, 0]
